Goal: Check status

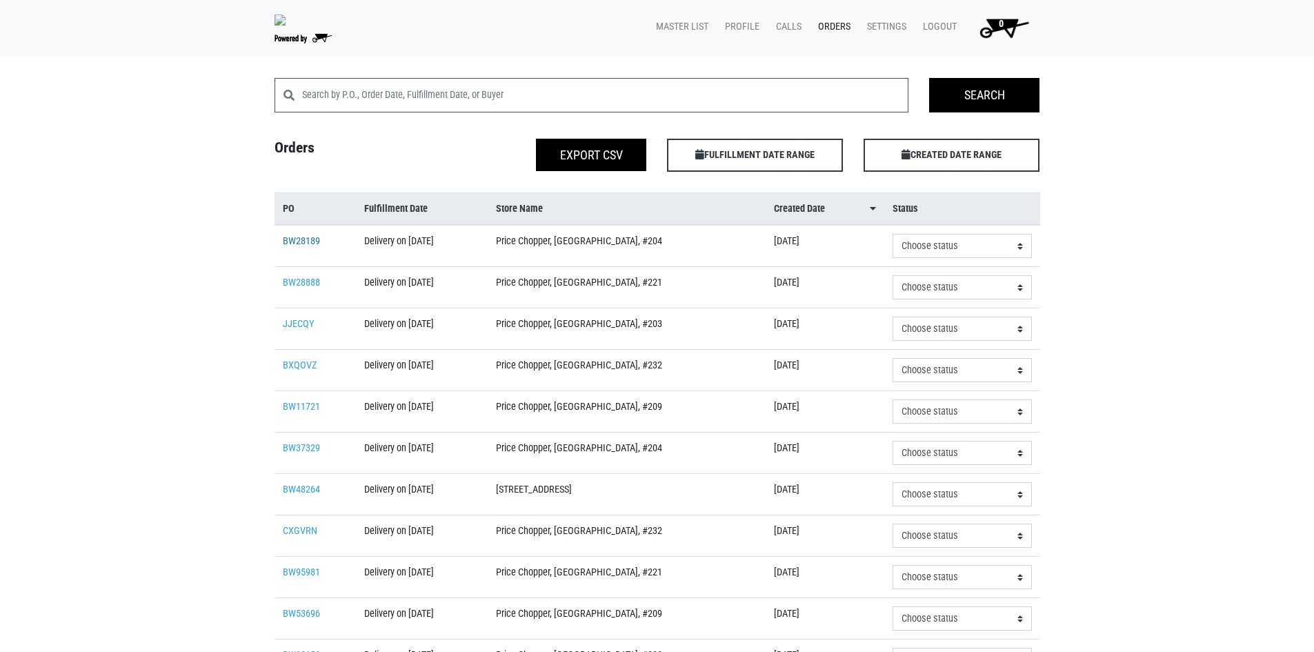
click at [307, 238] on link "BW28189" at bounding box center [301, 241] width 37 height 12
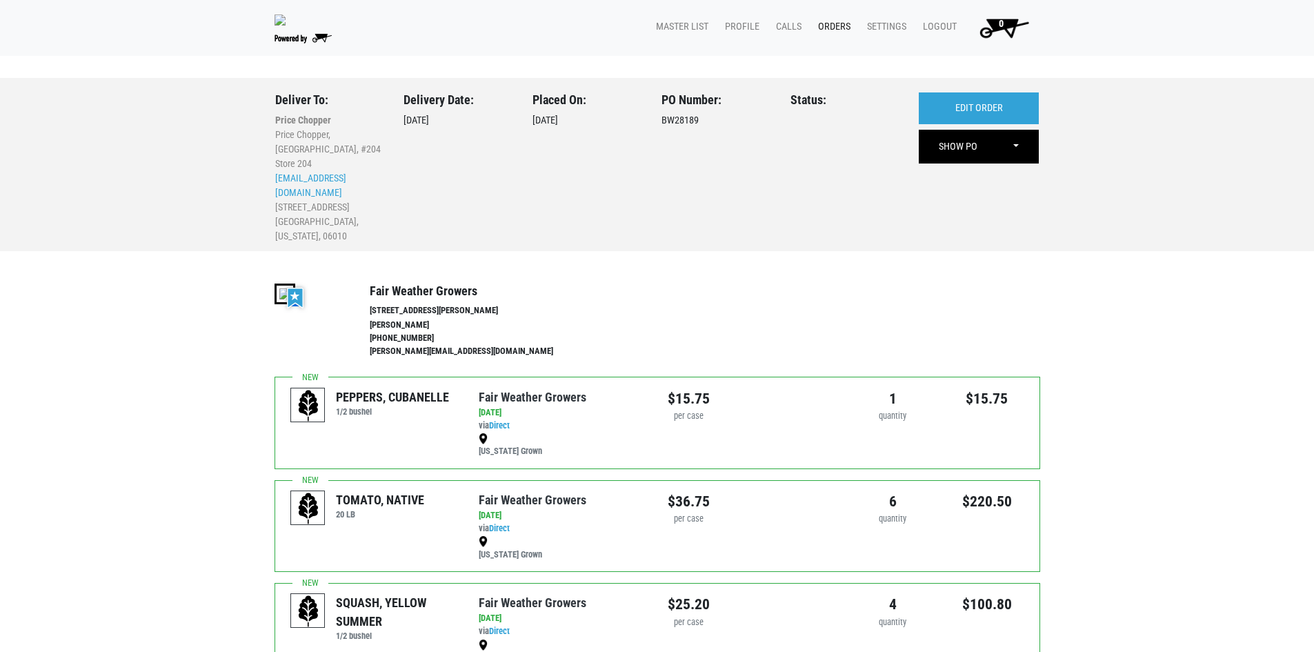
click at [816, 21] on link "Orders" at bounding box center [831, 27] width 49 height 26
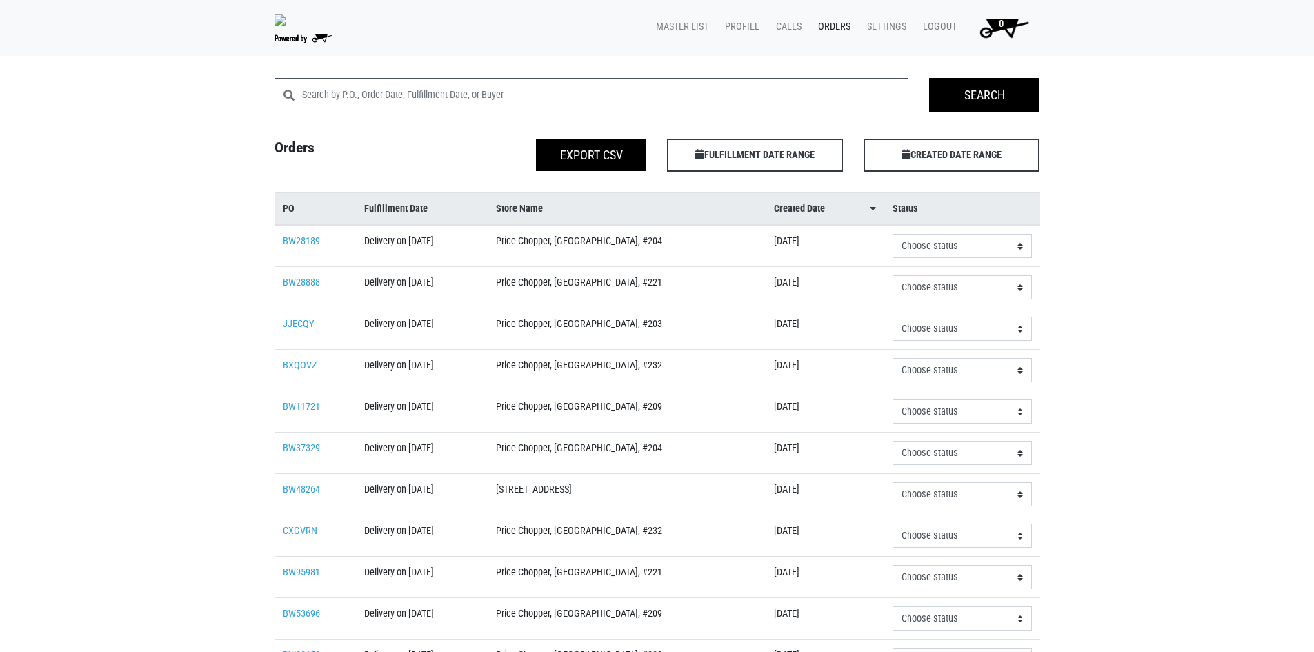
click at [816, 21] on link "Orders" at bounding box center [831, 27] width 49 height 26
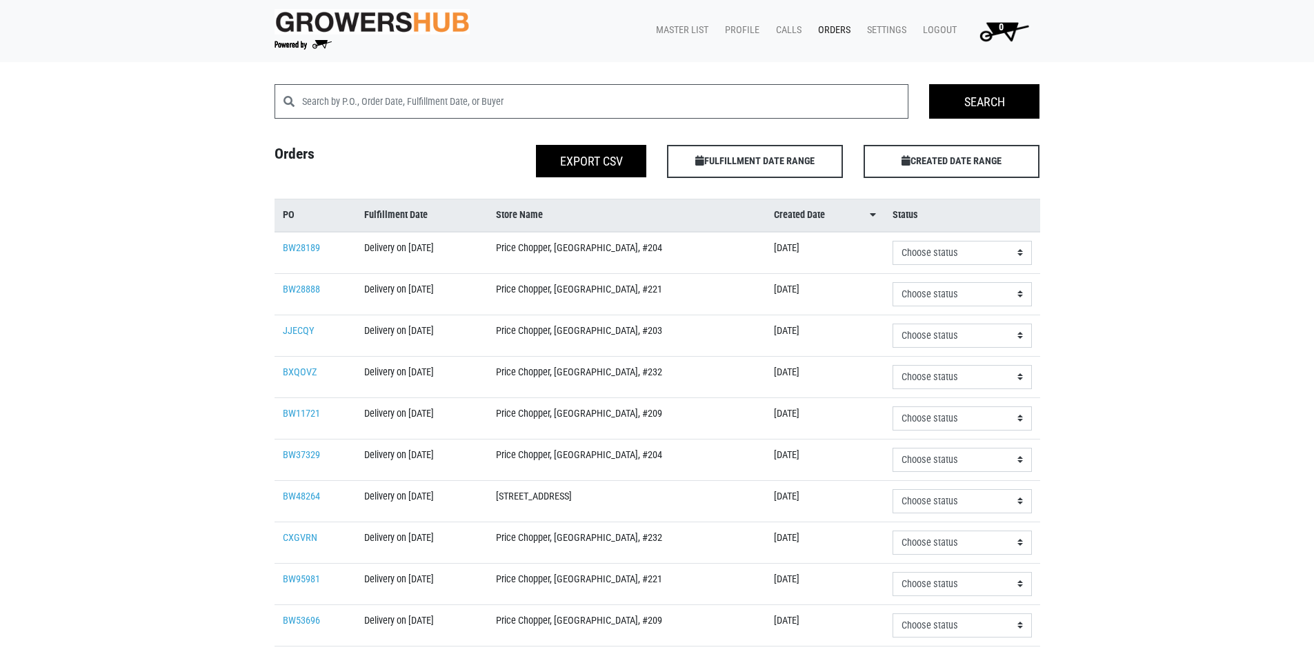
click at [1154, 168] on div "Search Search Orders Export CSV FULFILLMENT DATE RANGE Apply CREATED DATE RANGE…" at bounding box center [657, 517] width 1314 height 867
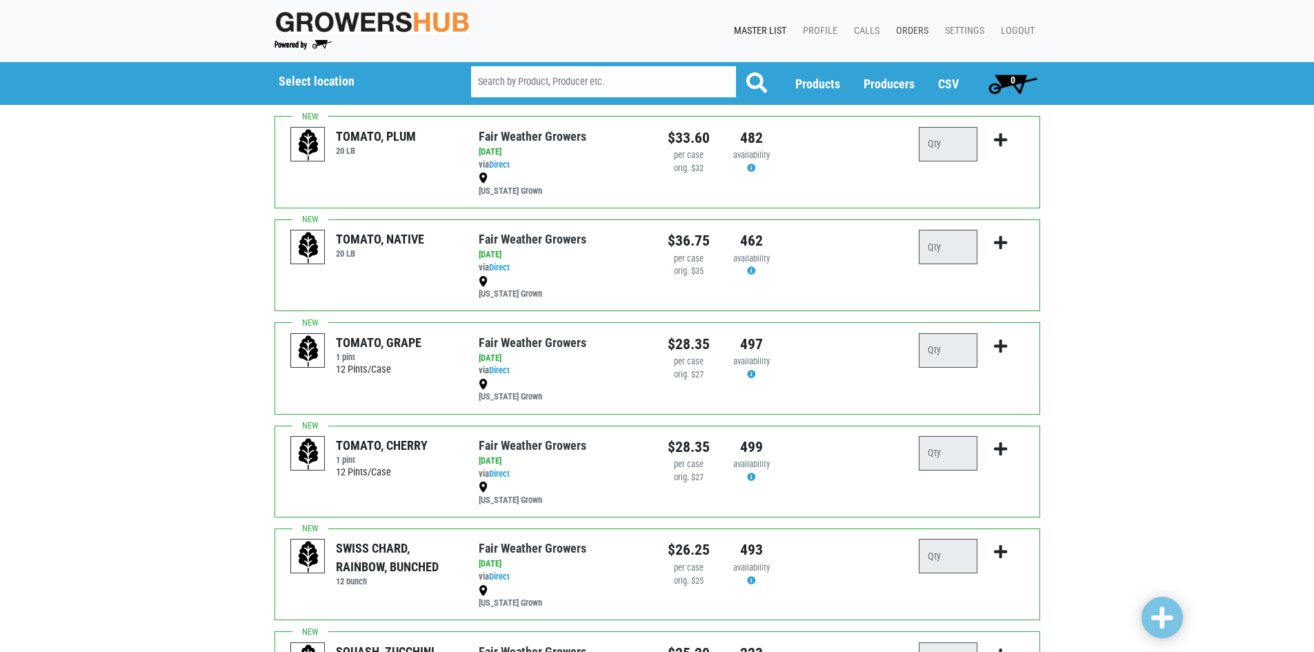
click at [911, 32] on link "Orders" at bounding box center [909, 31] width 49 height 26
